Goal: Task Accomplishment & Management: Manage account settings

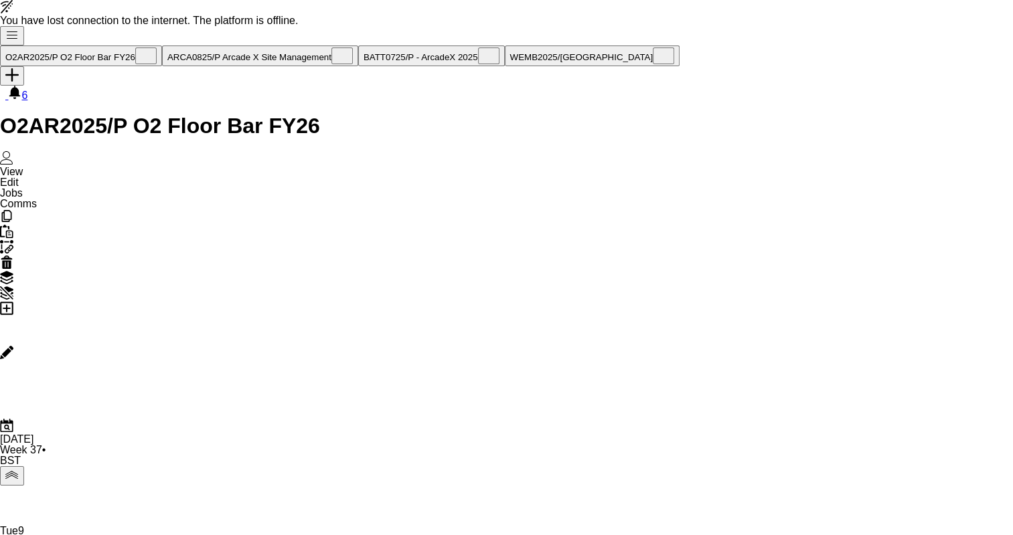
scroll to position [0, 541]
click at [366, 60] on button "BATT0725/P - ArcadeX 2025 Close" at bounding box center [431, 56] width 147 height 21
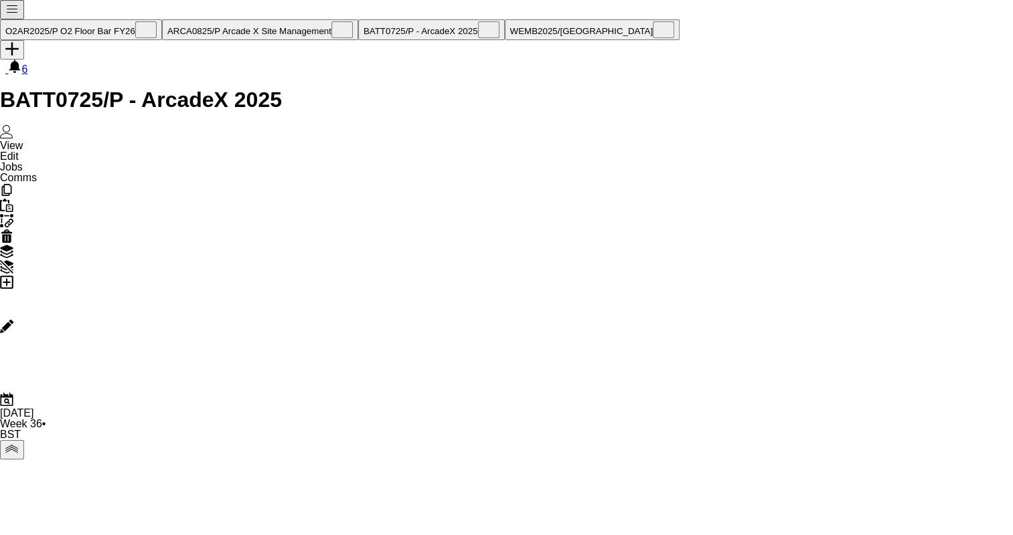
scroll to position [0, 310]
click at [13, 276] on icon "Add job" at bounding box center [6, 282] width 13 height 13
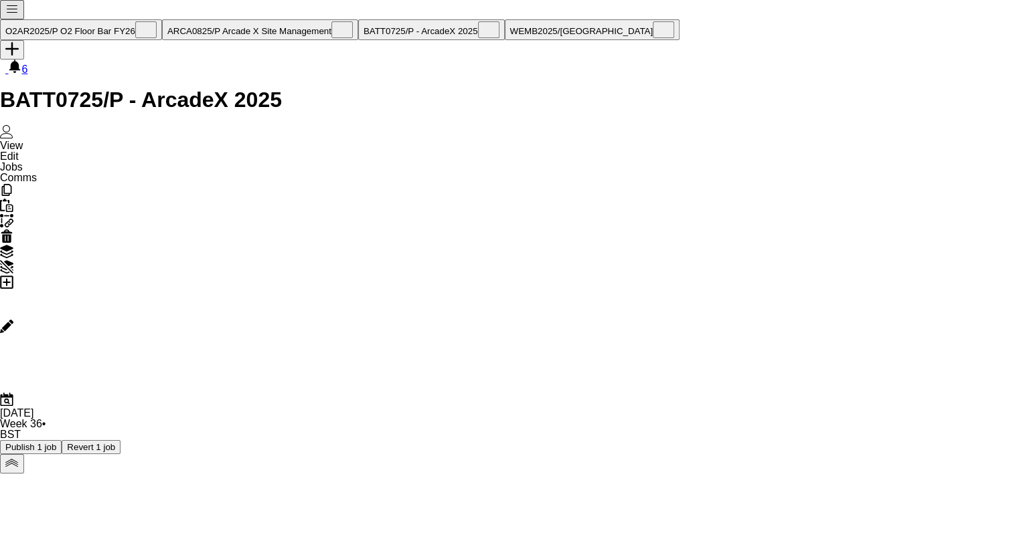
click at [13, 230] on icon "Delete" at bounding box center [6, 236] width 13 height 13
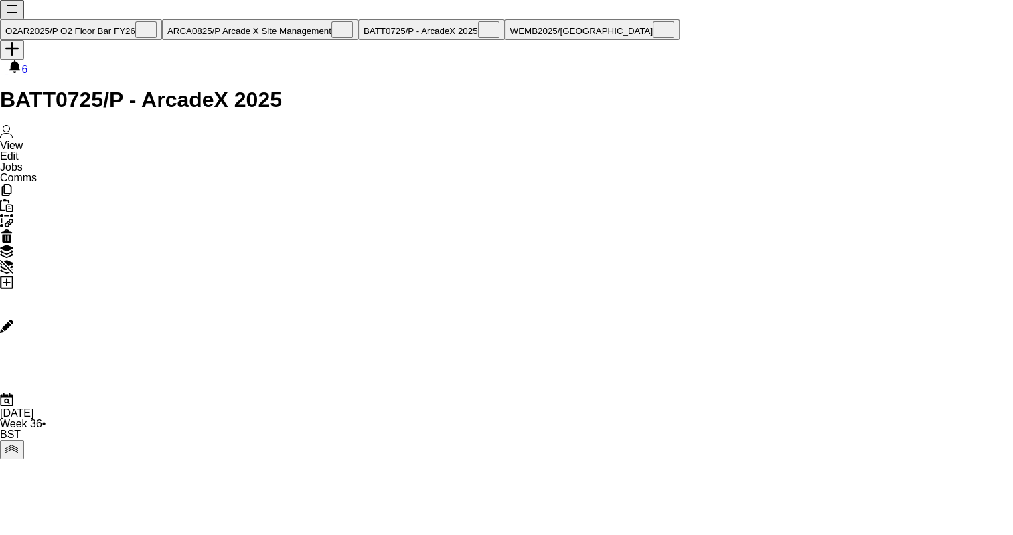
drag, startPoint x: 592, startPoint y: 209, endPoint x: 272, endPoint y: 60, distance: 352.7
click at [37, 140] on app-page-menu "View Day view expanded Day view collapsed Month view Date picker Jump to [DATE]…" at bounding box center [18, 162] width 37 height 44
click at [40, 199] on app-action-btn "Paste" at bounding box center [506, 206] width 1013 height 15
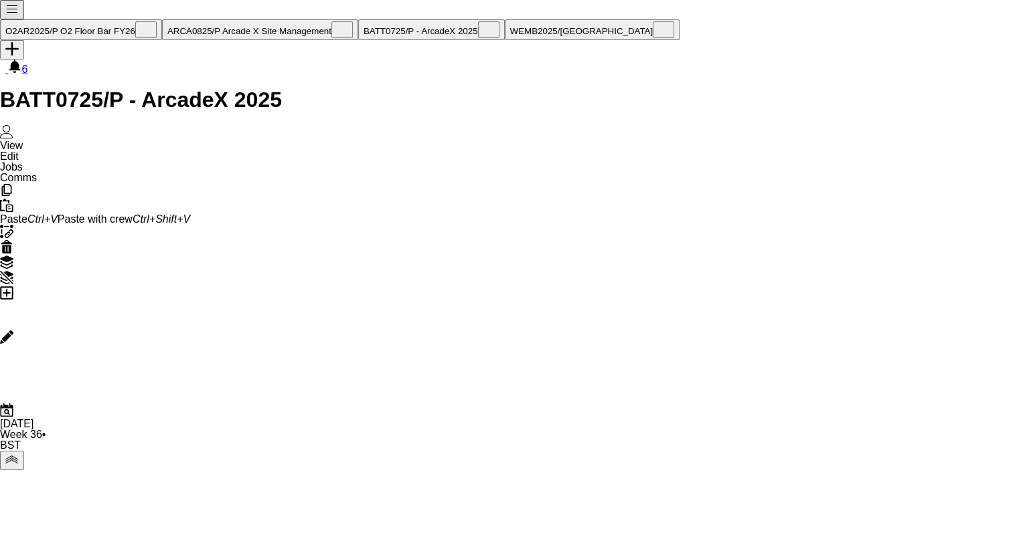
click at [77, 213] on link "Paste with crew Ctrl+Shift+V" at bounding box center [124, 218] width 133 height 11
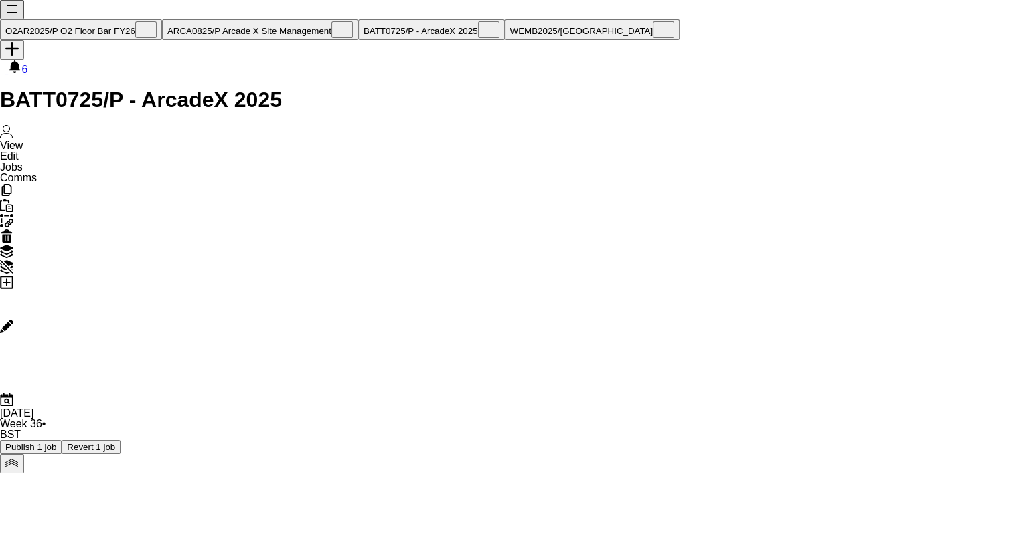
scroll to position [0, 452]
click at [13, 199] on icon "Paste" at bounding box center [6, 205] width 13 height 13
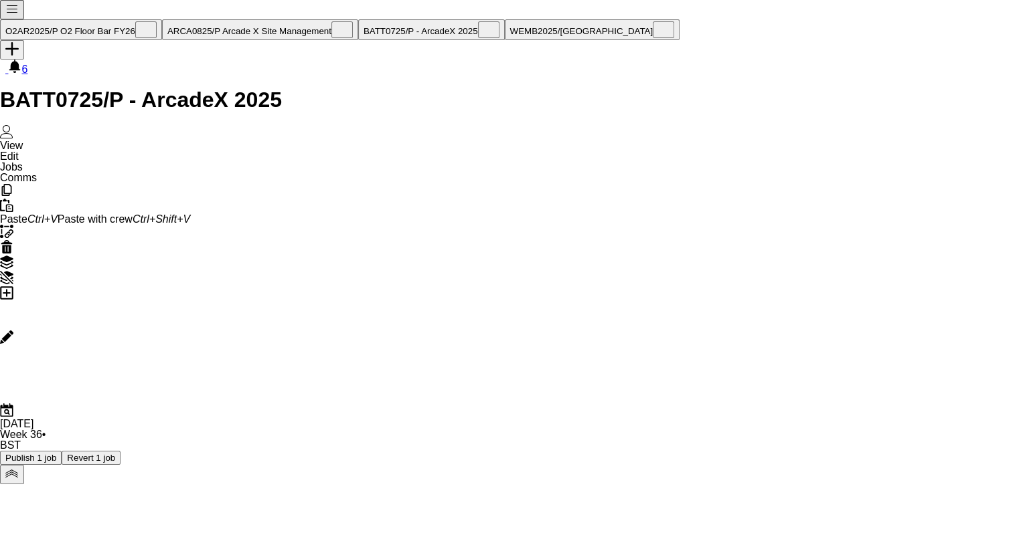
click at [84, 213] on link "Paste with crew Ctrl+Shift+V" at bounding box center [124, 218] width 133 height 11
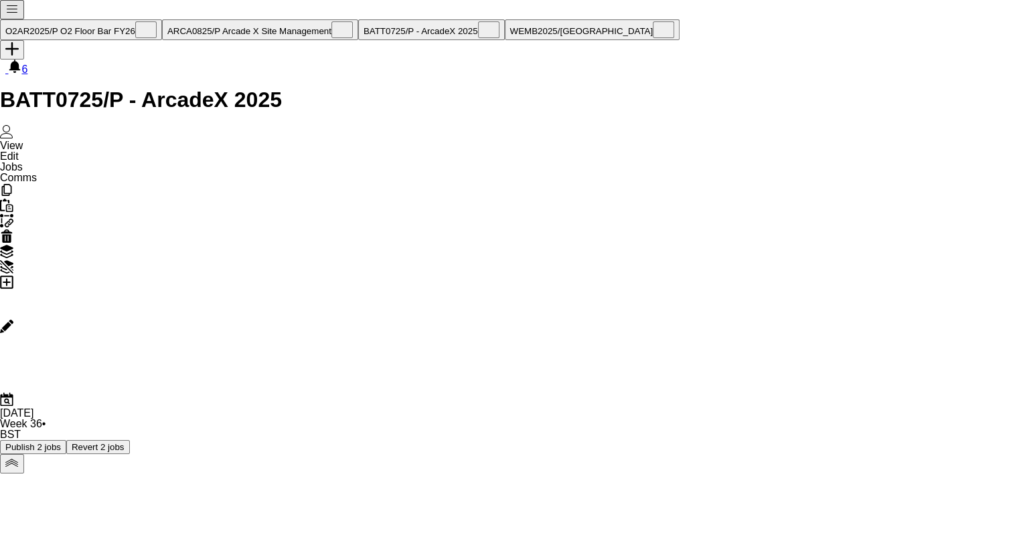
click at [66, 440] on button "Publish 2 jobs" at bounding box center [33, 447] width 66 height 14
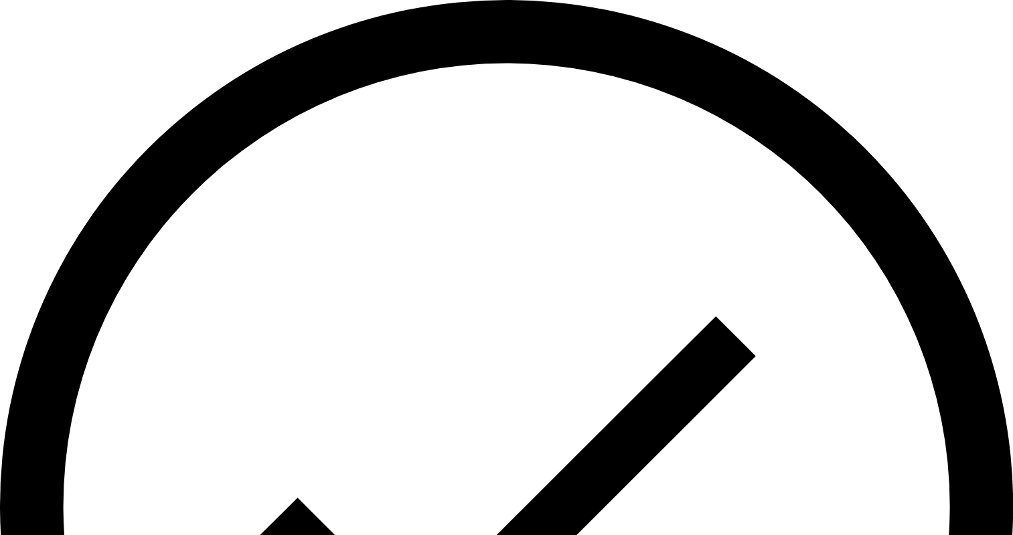
scroll to position [0, 509]
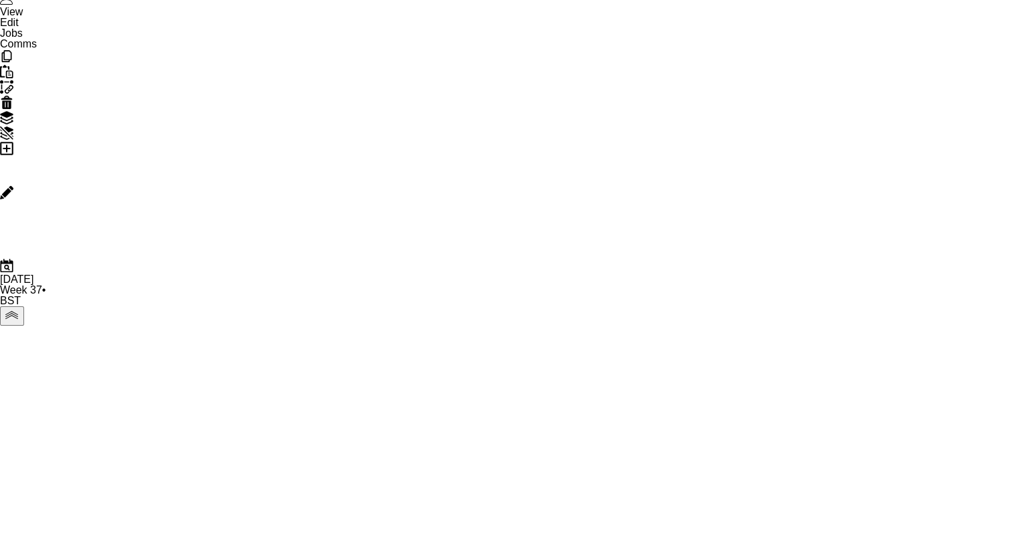
scroll to position [135, 0]
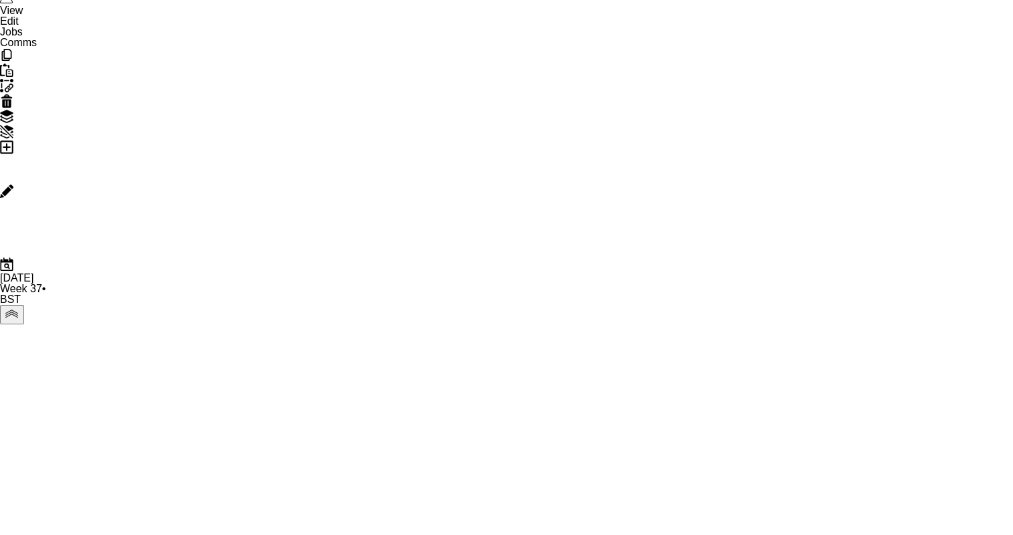
scroll to position [56, 0]
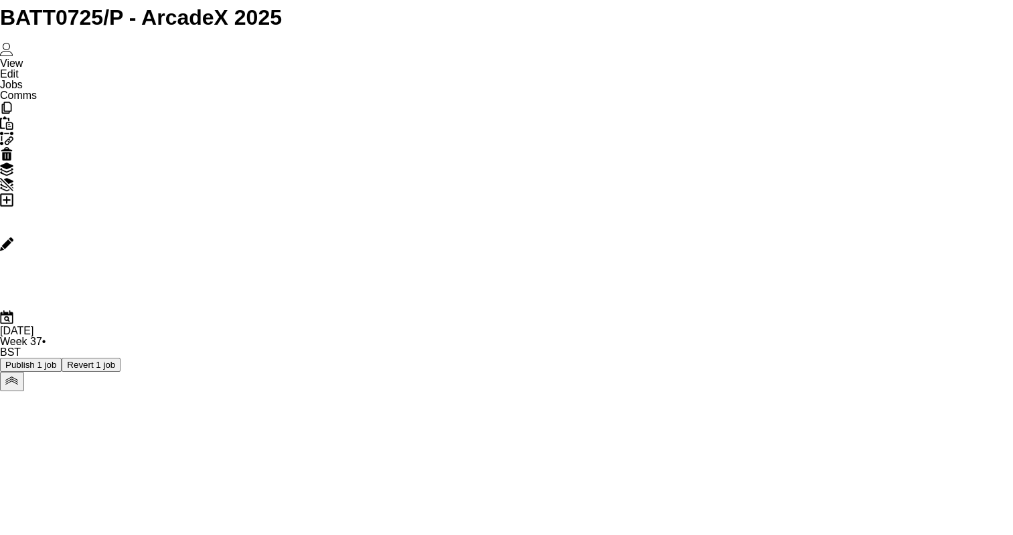
scroll to position [0, 0]
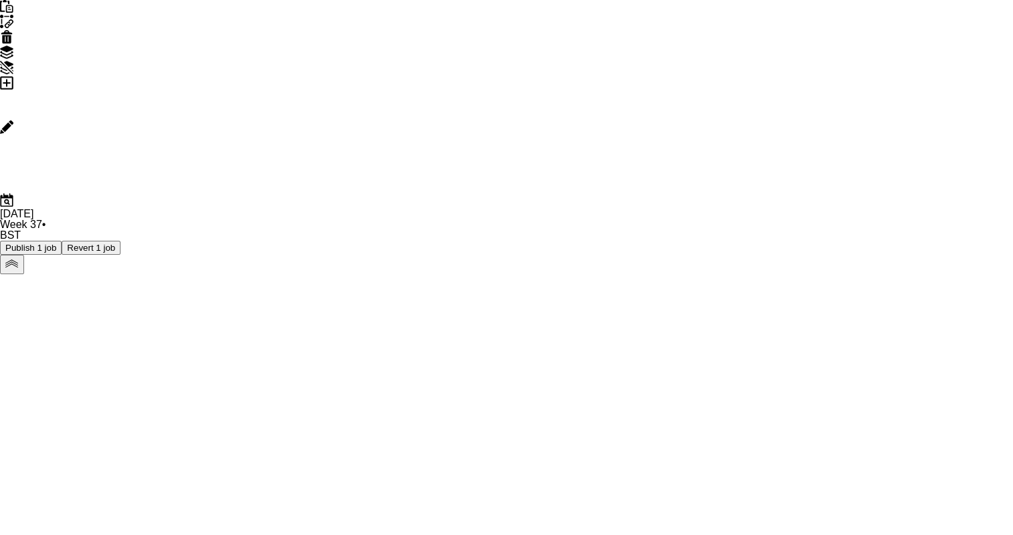
scroll to position [275, 0]
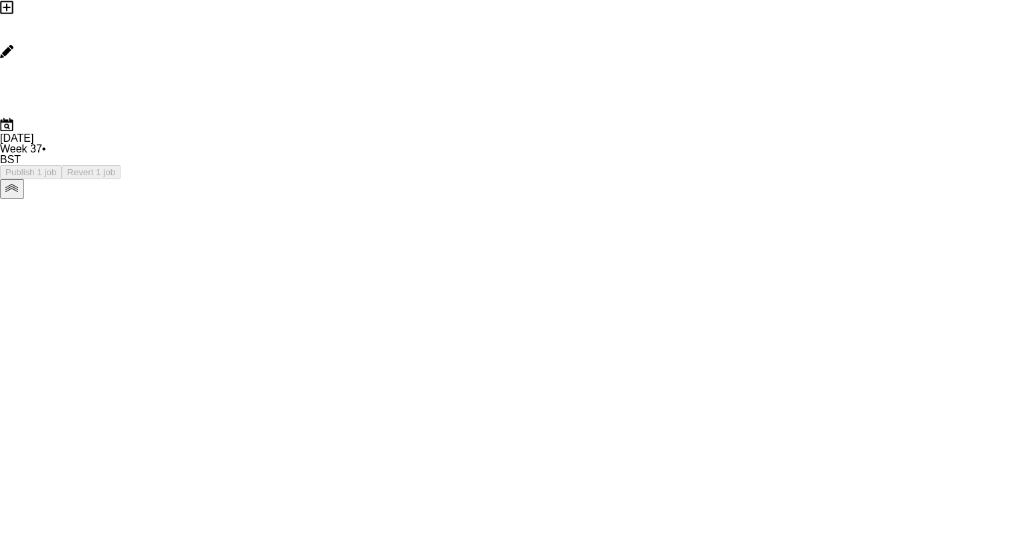
scroll to position [99, 0]
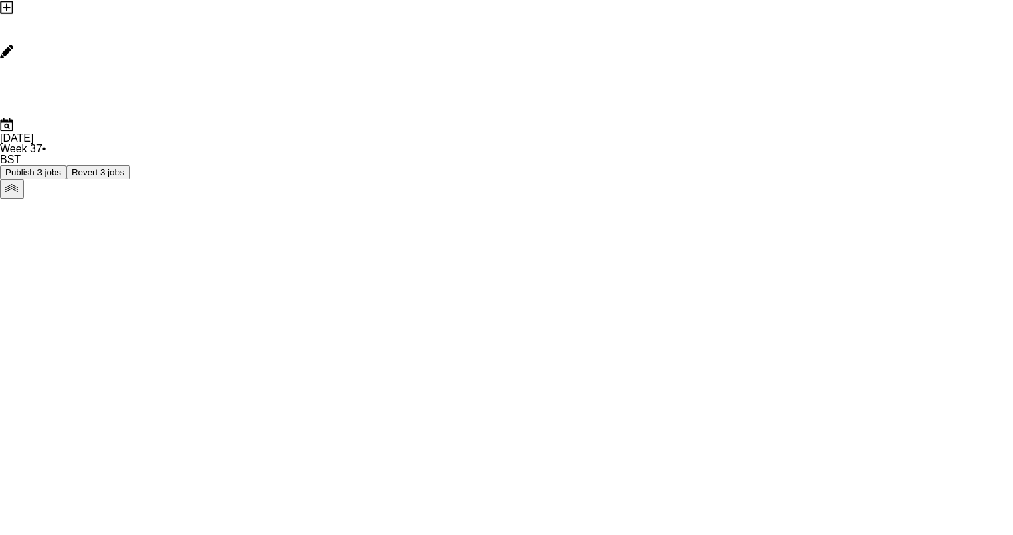
scroll to position [99, 0]
click at [66, 165] on button "Publish 3 jobs" at bounding box center [33, 172] width 66 height 14
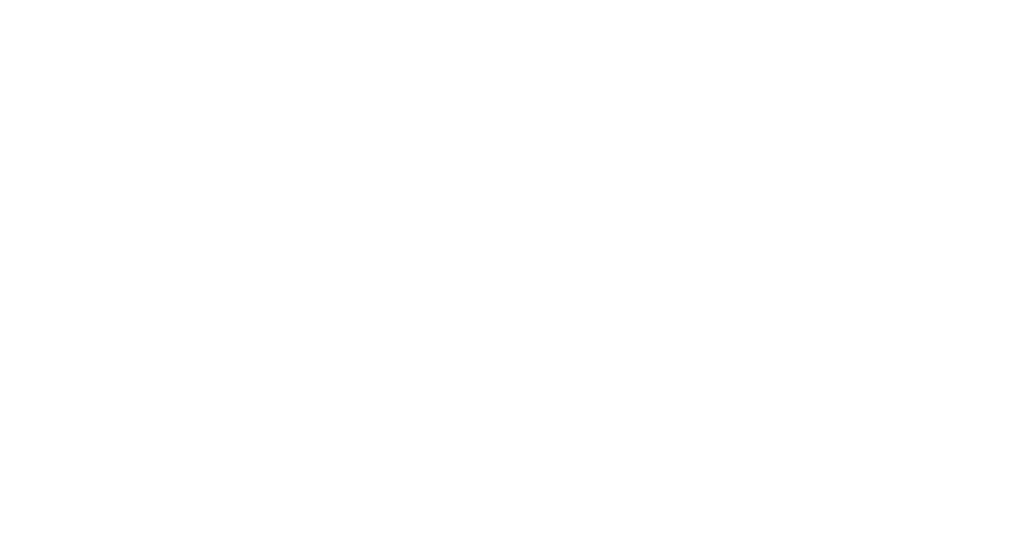
scroll to position [0, 320]
